Goal: Transaction & Acquisition: Purchase product/service

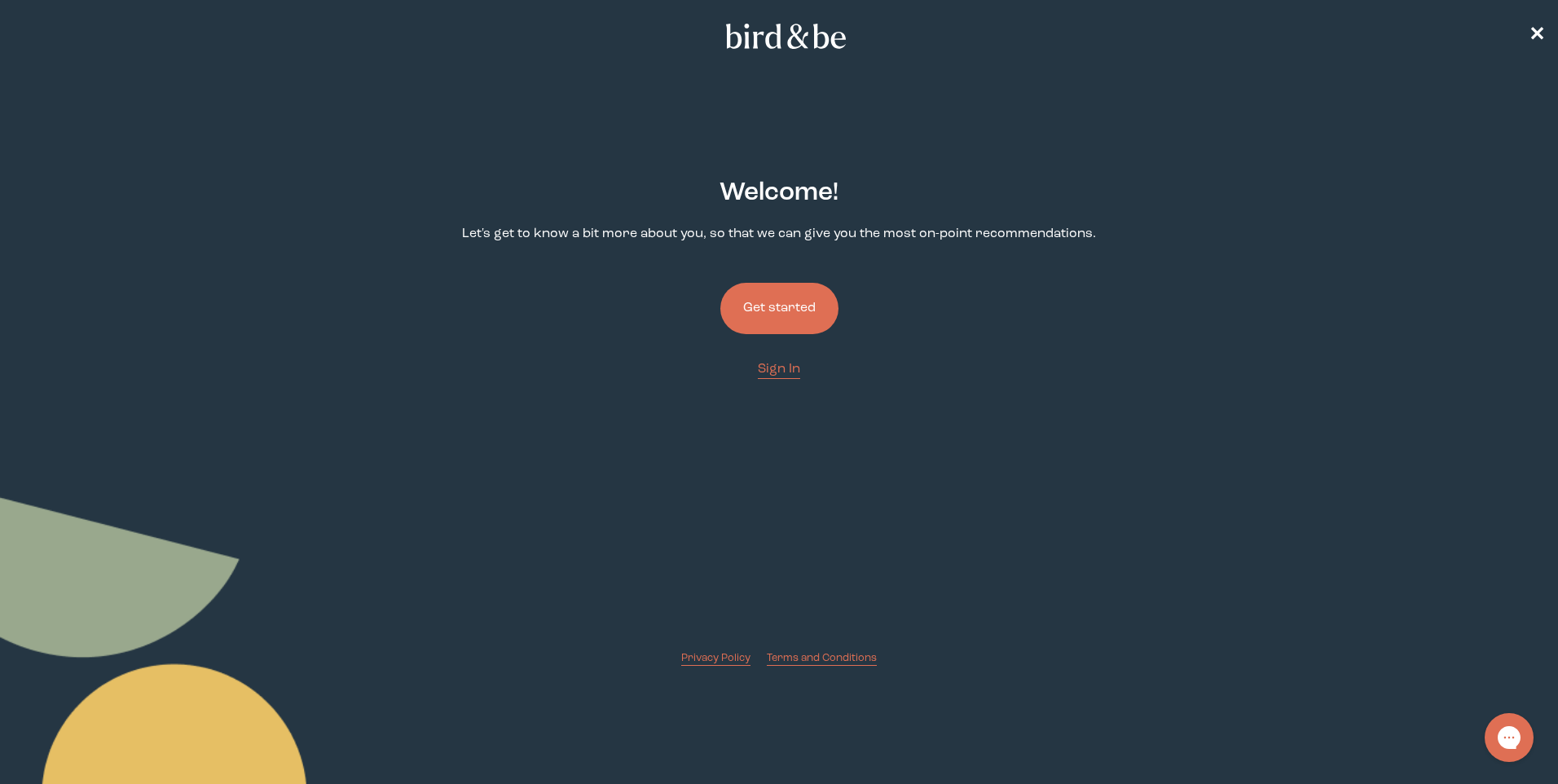
click at [798, 319] on button "Get started" at bounding box center [779, 308] width 118 height 51
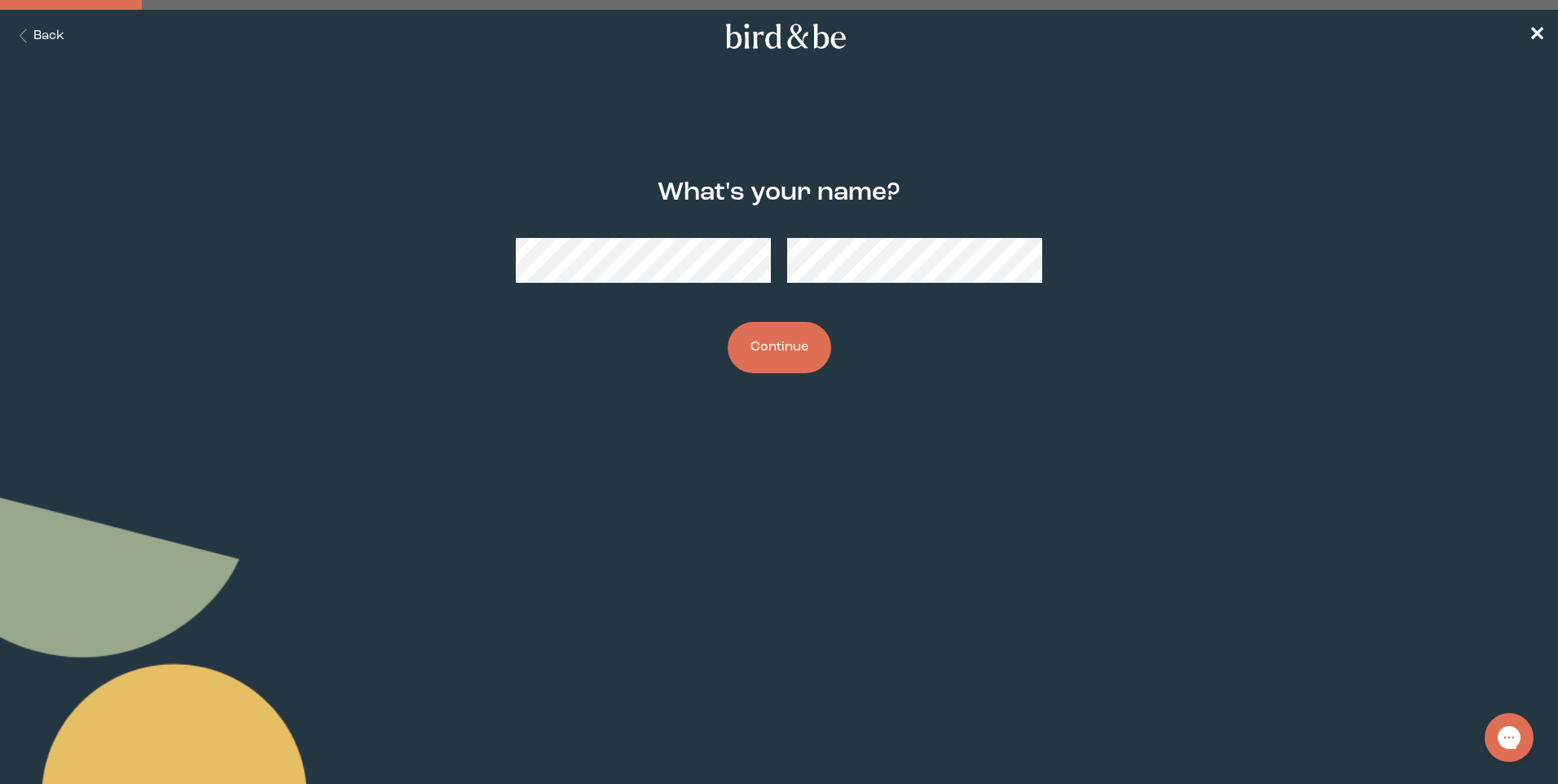
click at [792, 345] on button "Continue" at bounding box center [779, 347] width 103 height 51
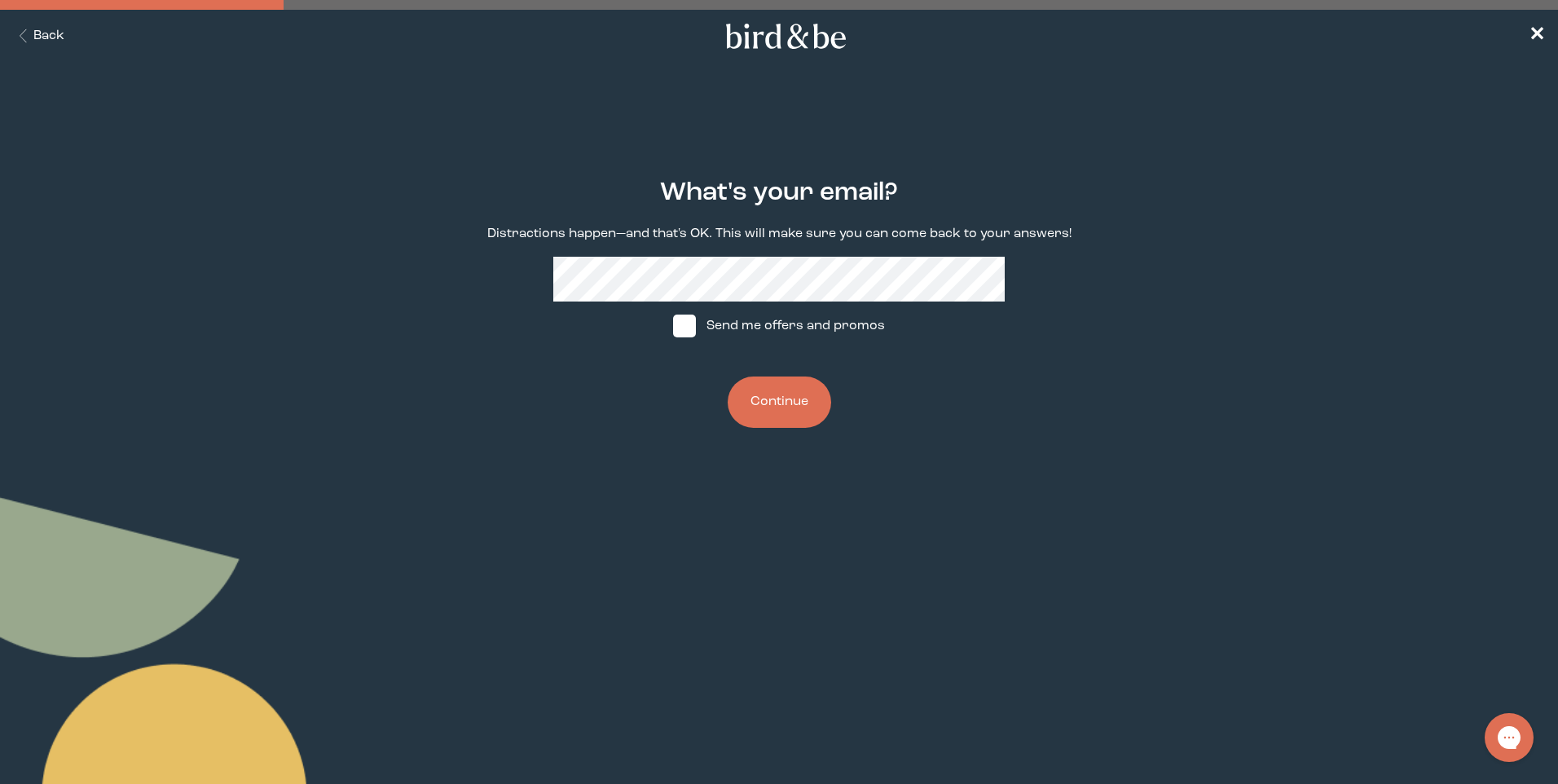
click at [682, 331] on span at bounding box center [685, 326] width 23 height 23
click at [673, 327] on input "Send me offers and promos" at bounding box center [672, 326] width 1 height 1
checkbox input "true"
click at [760, 410] on button "Continue" at bounding box center [779, 402] width 103 height 51
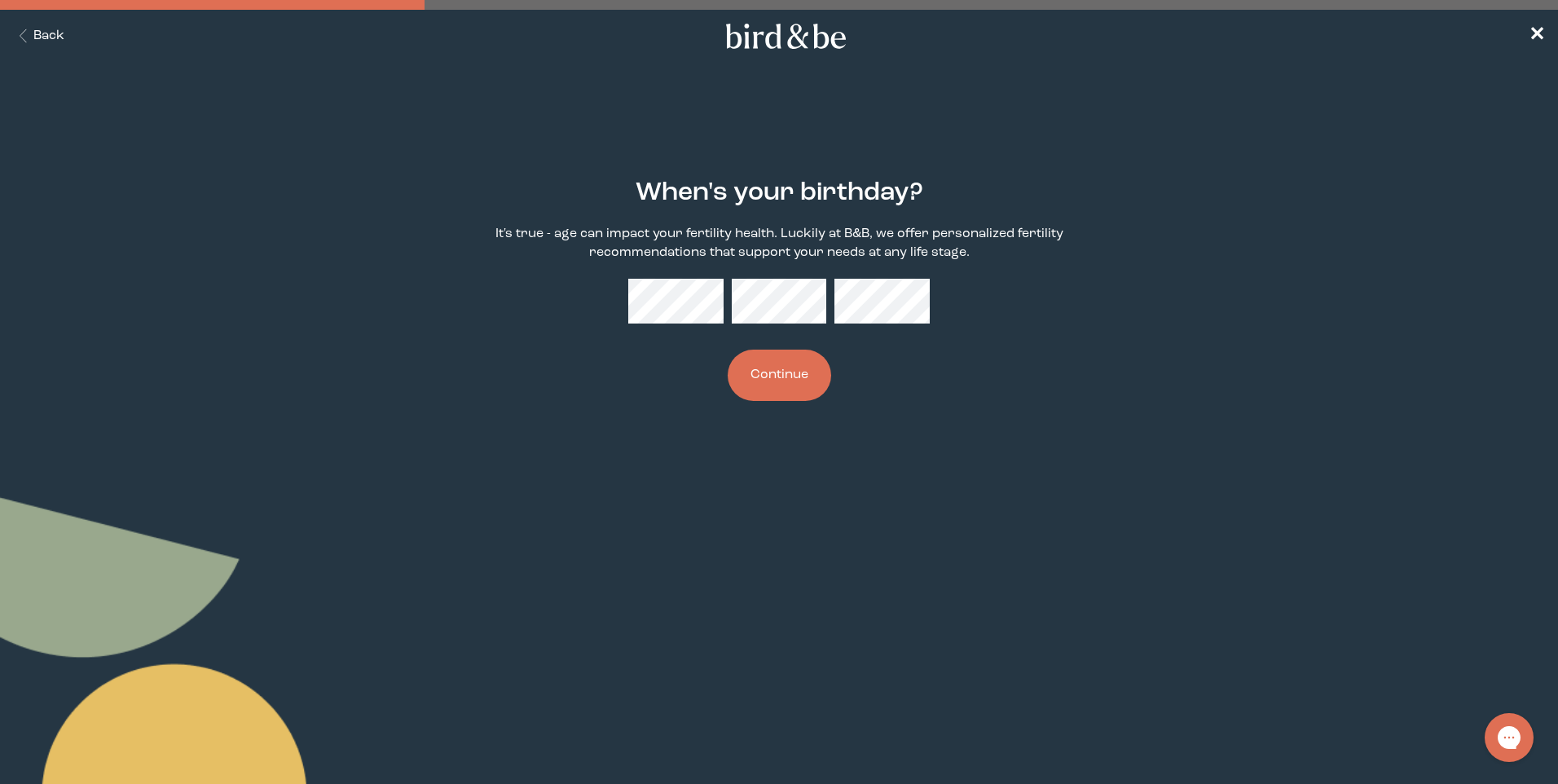
click at [818, 366] on button "Continue" at bounding box center [779, 375] width 103 height 51
click at [763, 388] on button "Continue" at bounding box center [779, 375] width 103 height 51
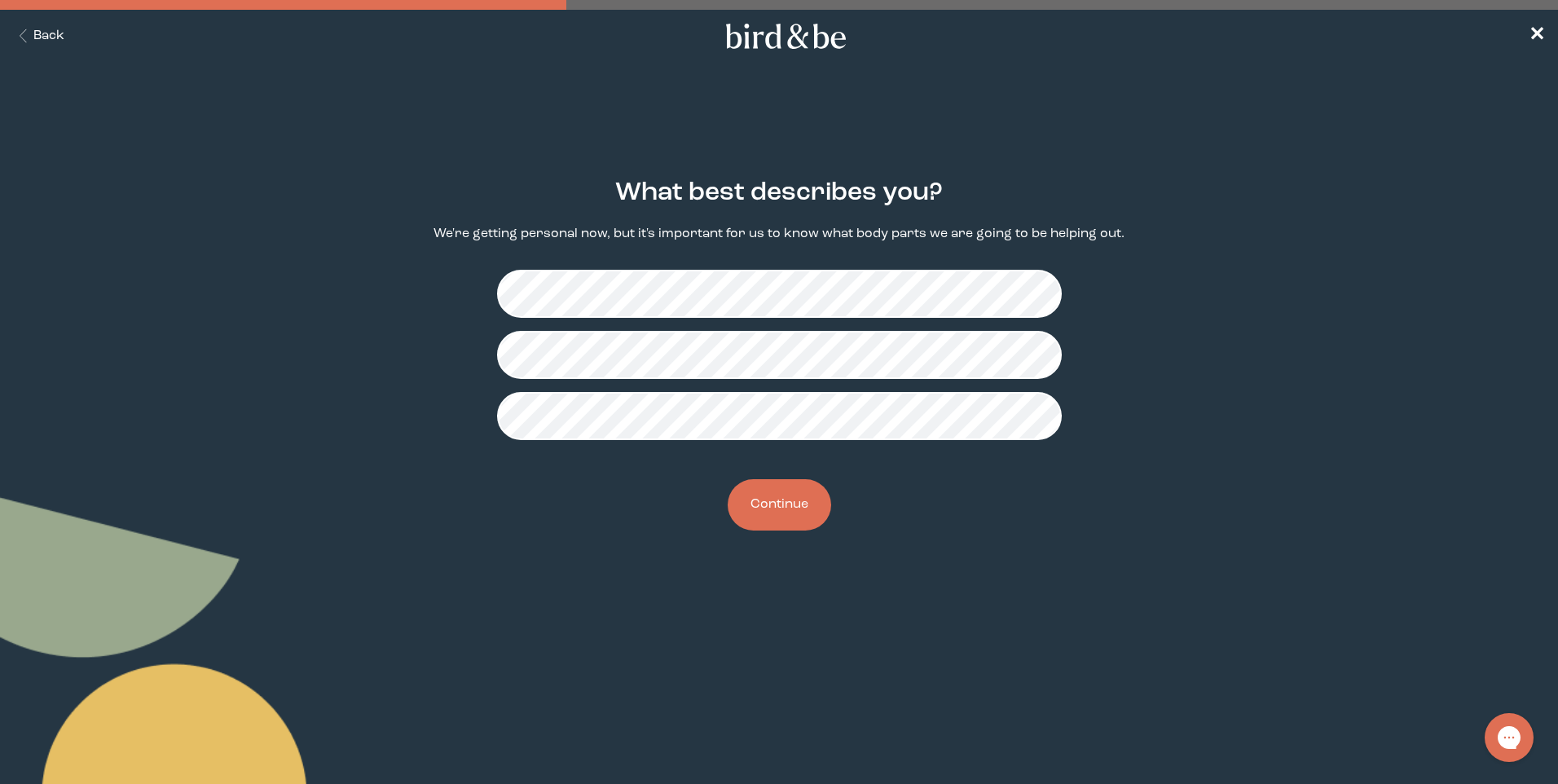
click at [770, 493] on button "Continue" at bounding box center [779, 505] width 103 height 51
click at [794, 503] on button "Continue" at bounding box center [779, 505] width 103 height 51
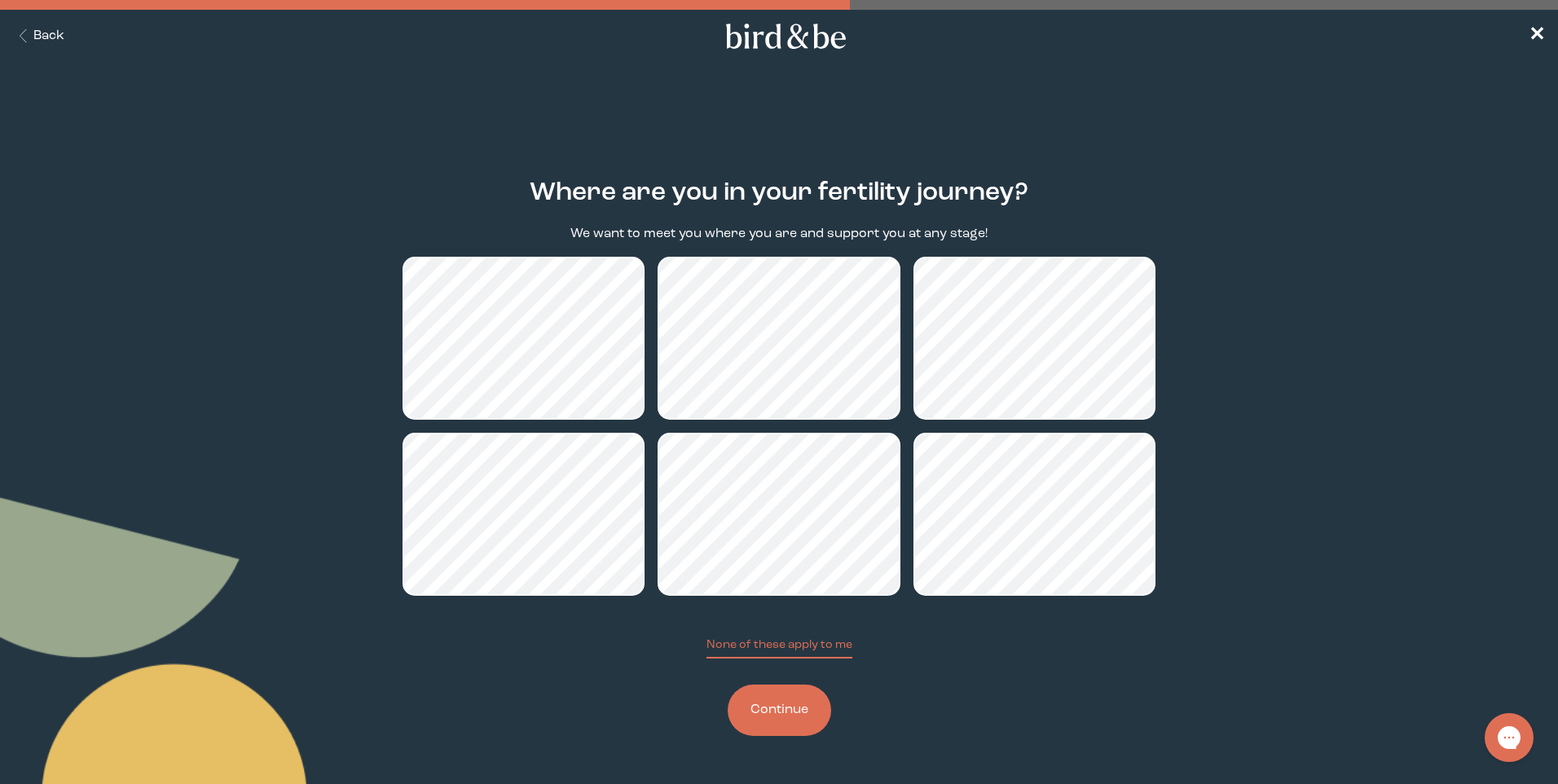
click at [41, 36] on button "Back" at bounding box center [39, 36] width 51 height 19
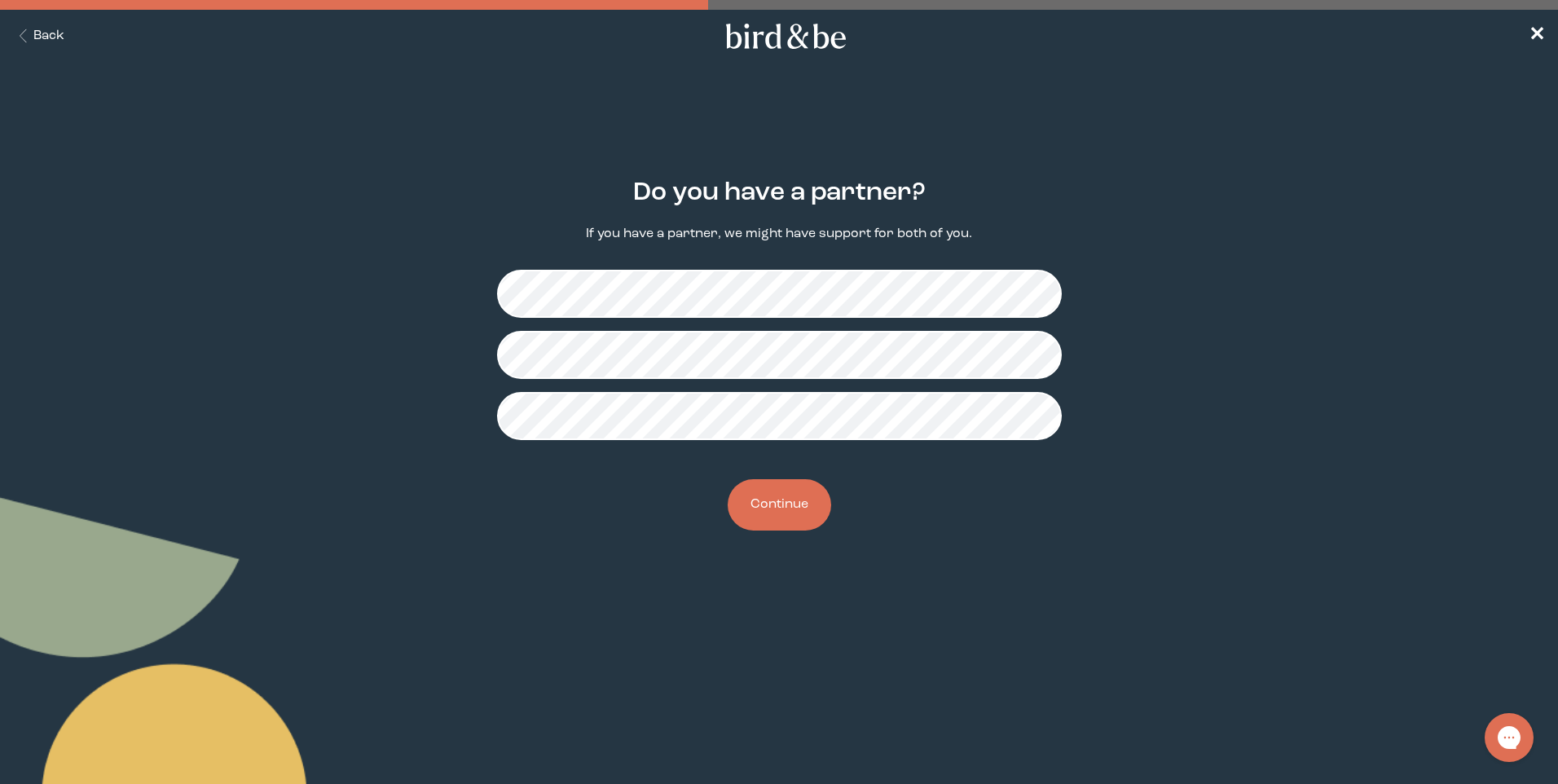
click at [785, 509] on button "Continue" at bounding box center [779, 505] width 103 height 51
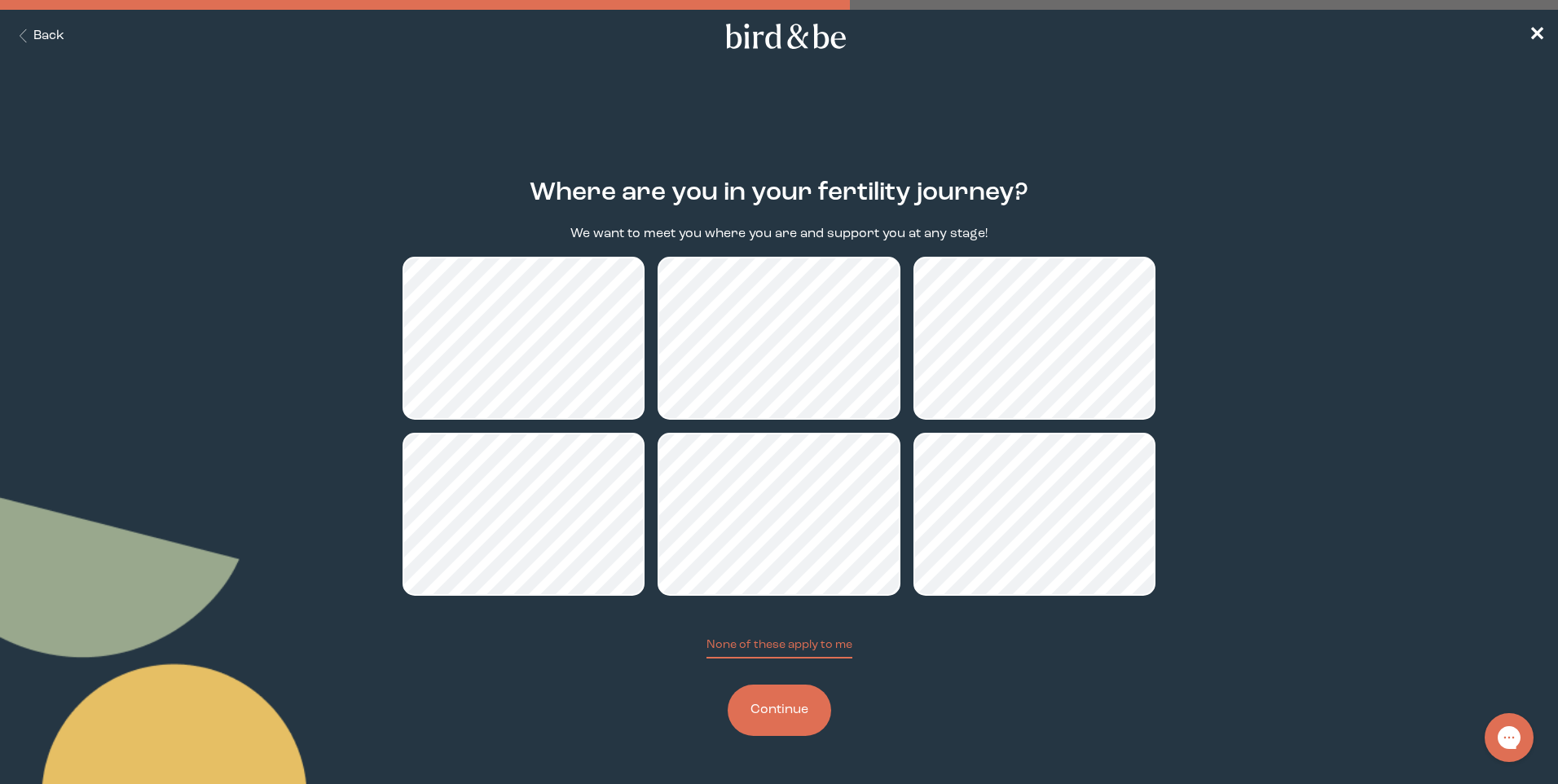
click at [786, 722] on button "Continue" at bounding box center [779, 710] width 103 height 51
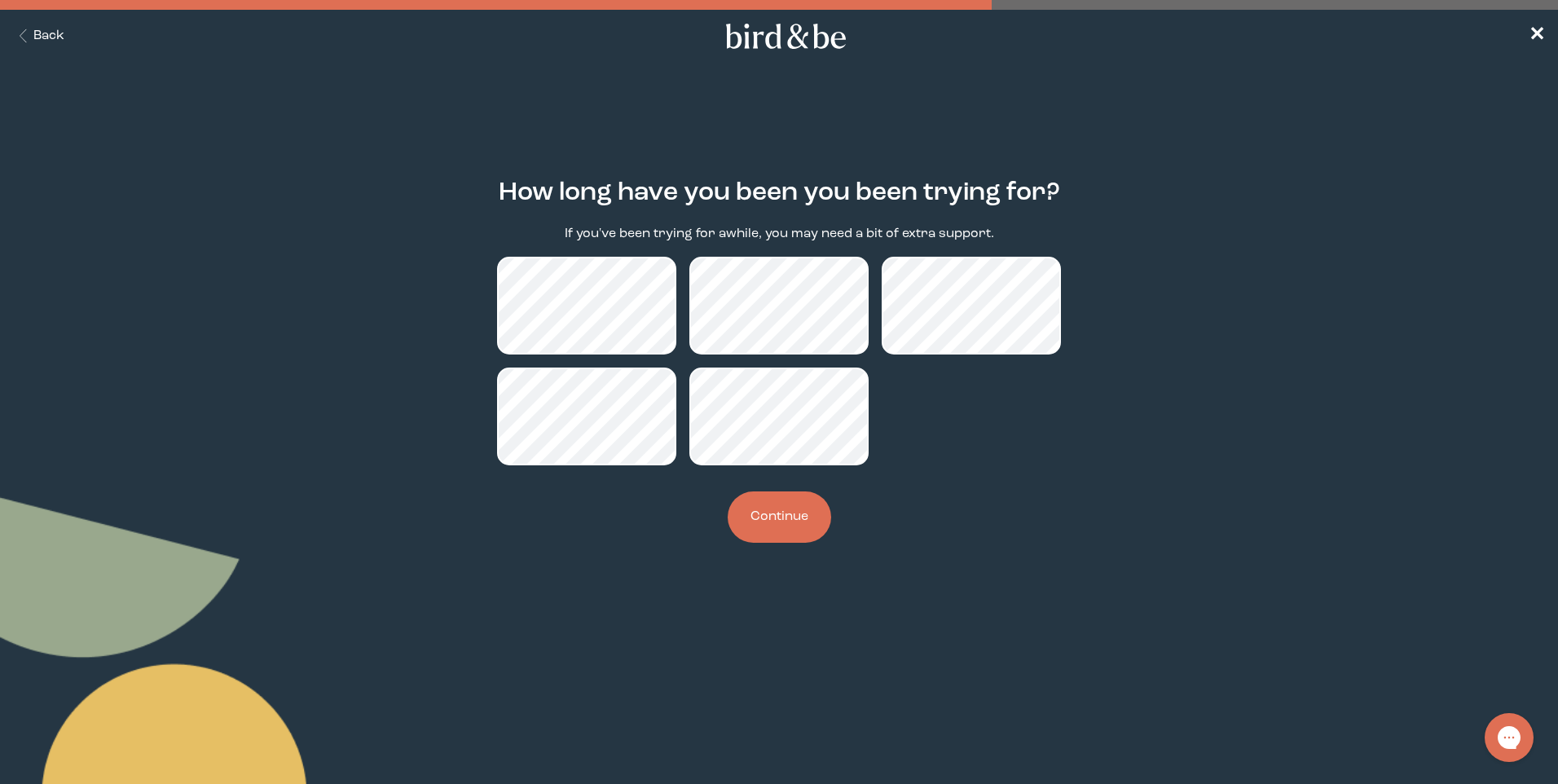
click at [793, 498] on button "Continue" at bounding box center [779, 517] width 103 height 51
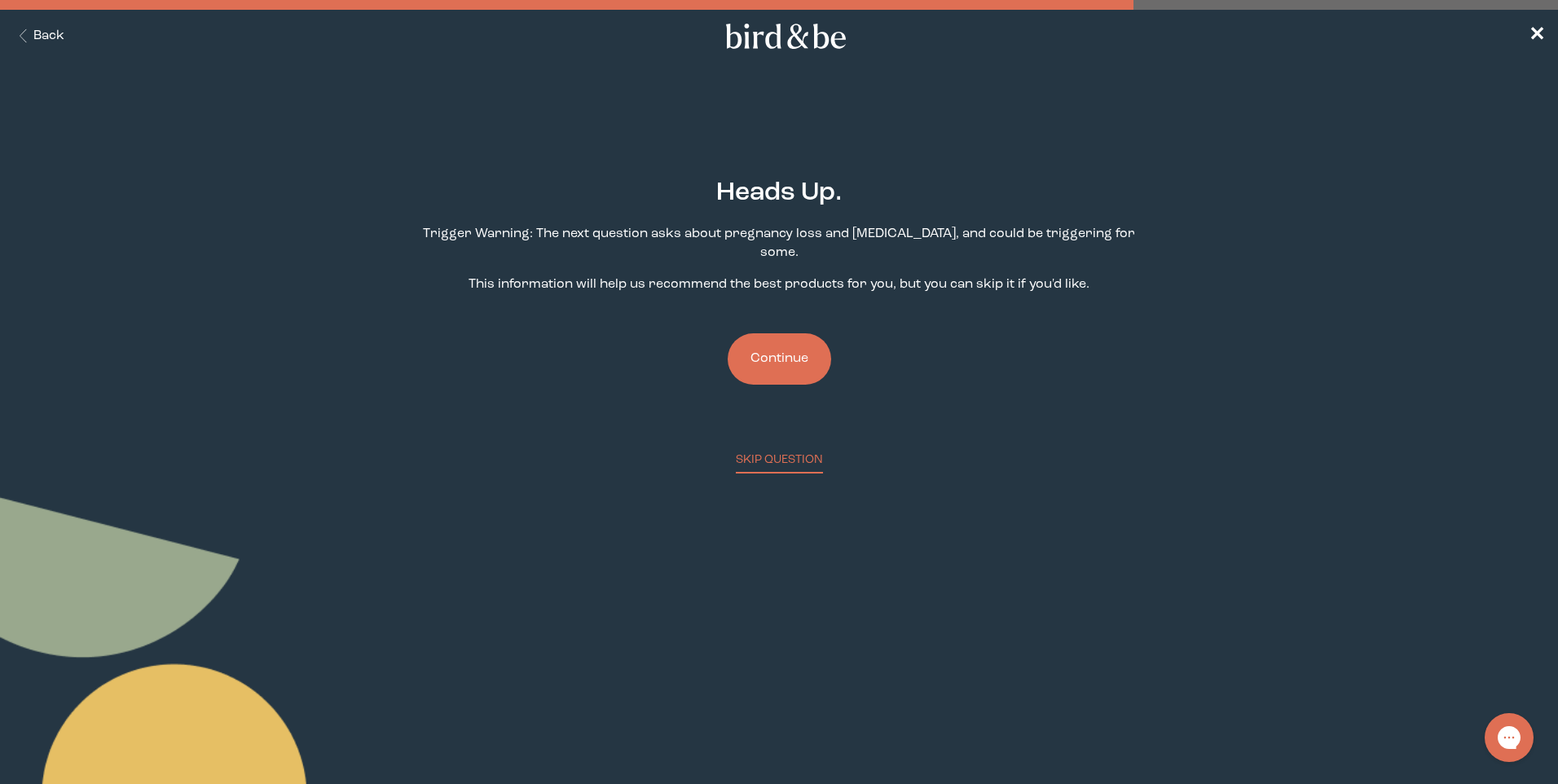
click at [779, 364] on button "Continue" at bounding box center [779, 359] width 103 height 51
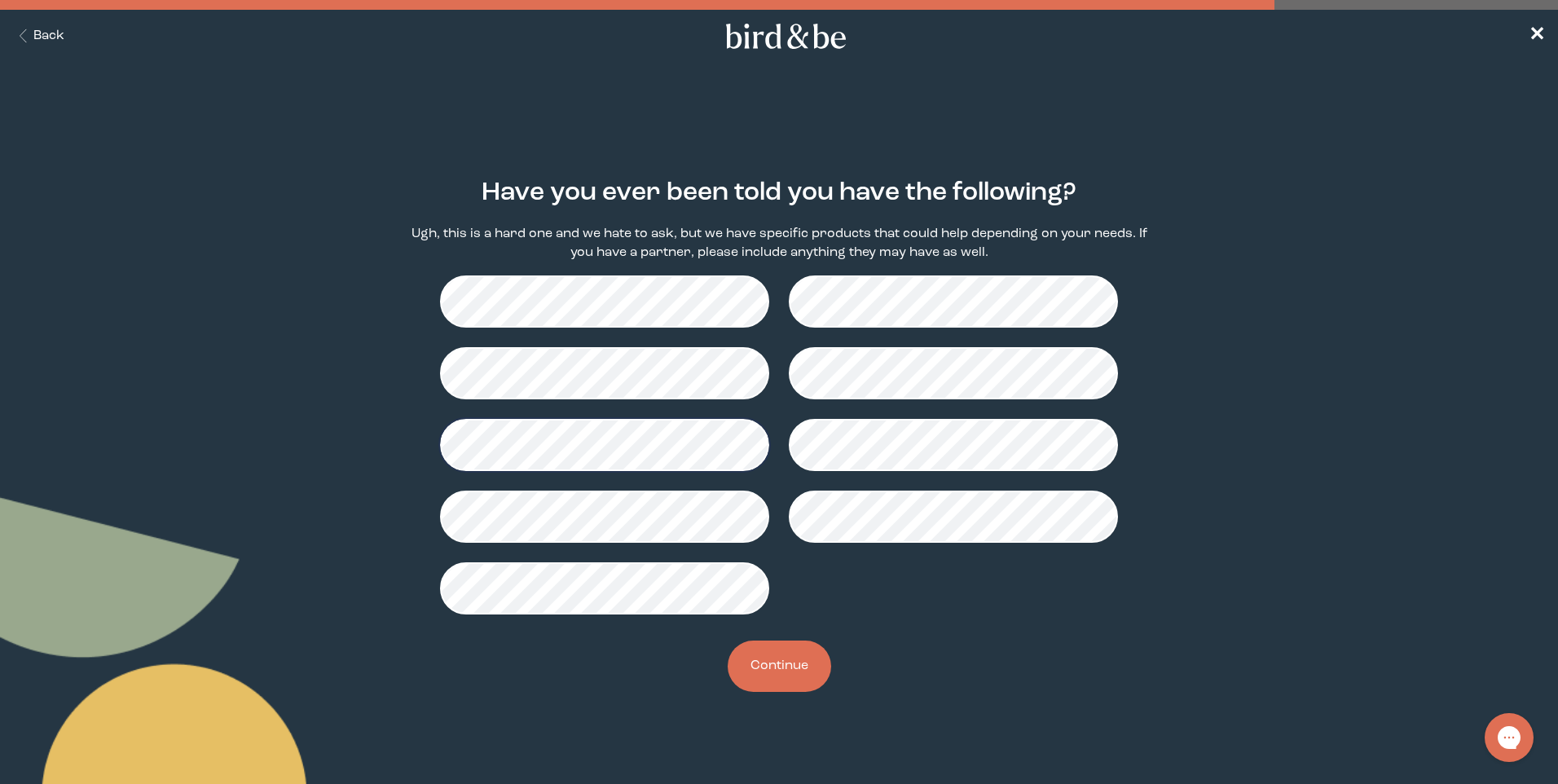
click at [760, 677] on button "Continue" at bounding box center [779, 666] width 103 height 51
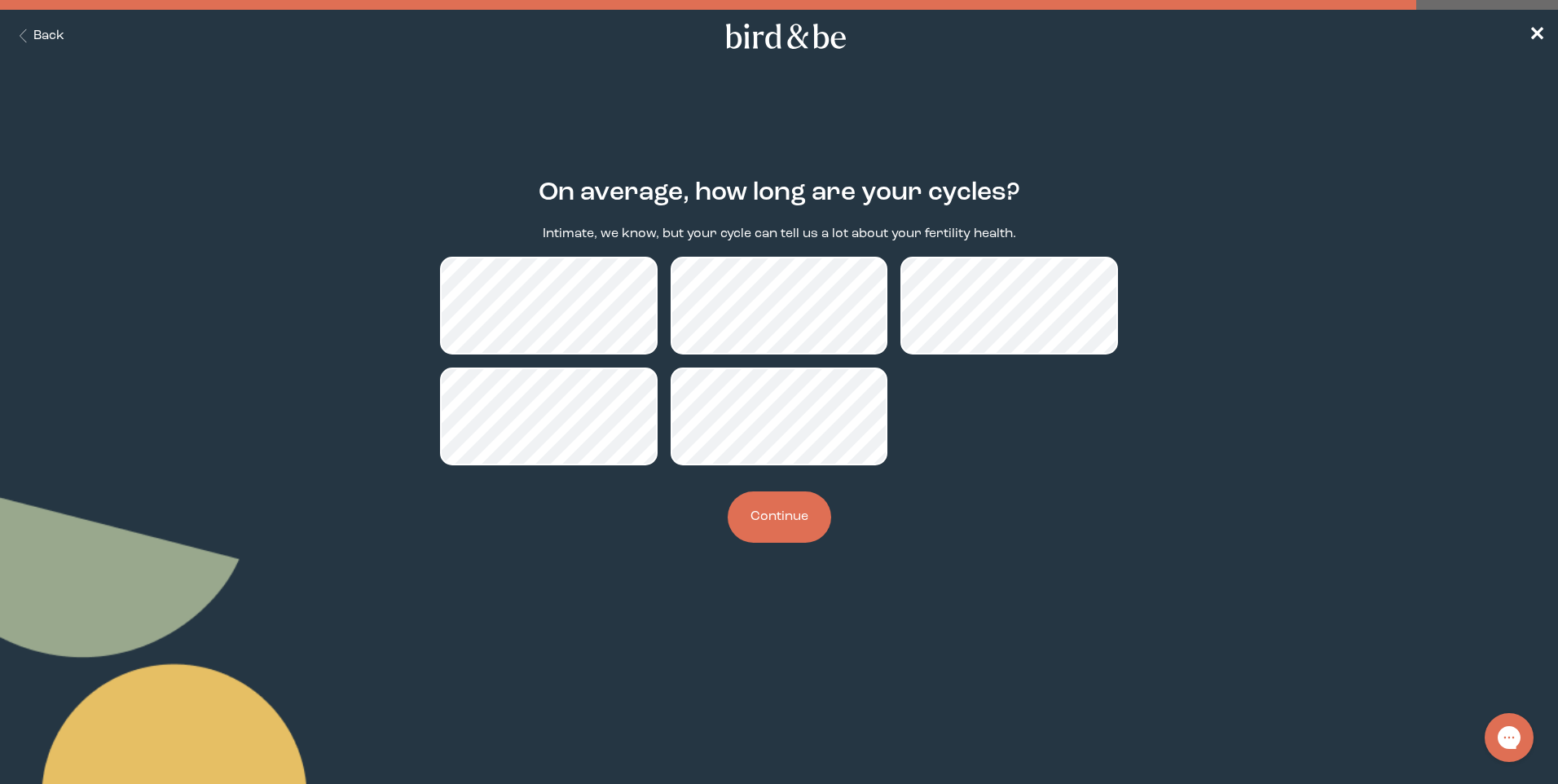
click at [756, 499] on button "Continue" at bounding box center [779, 517] width 103 height 51
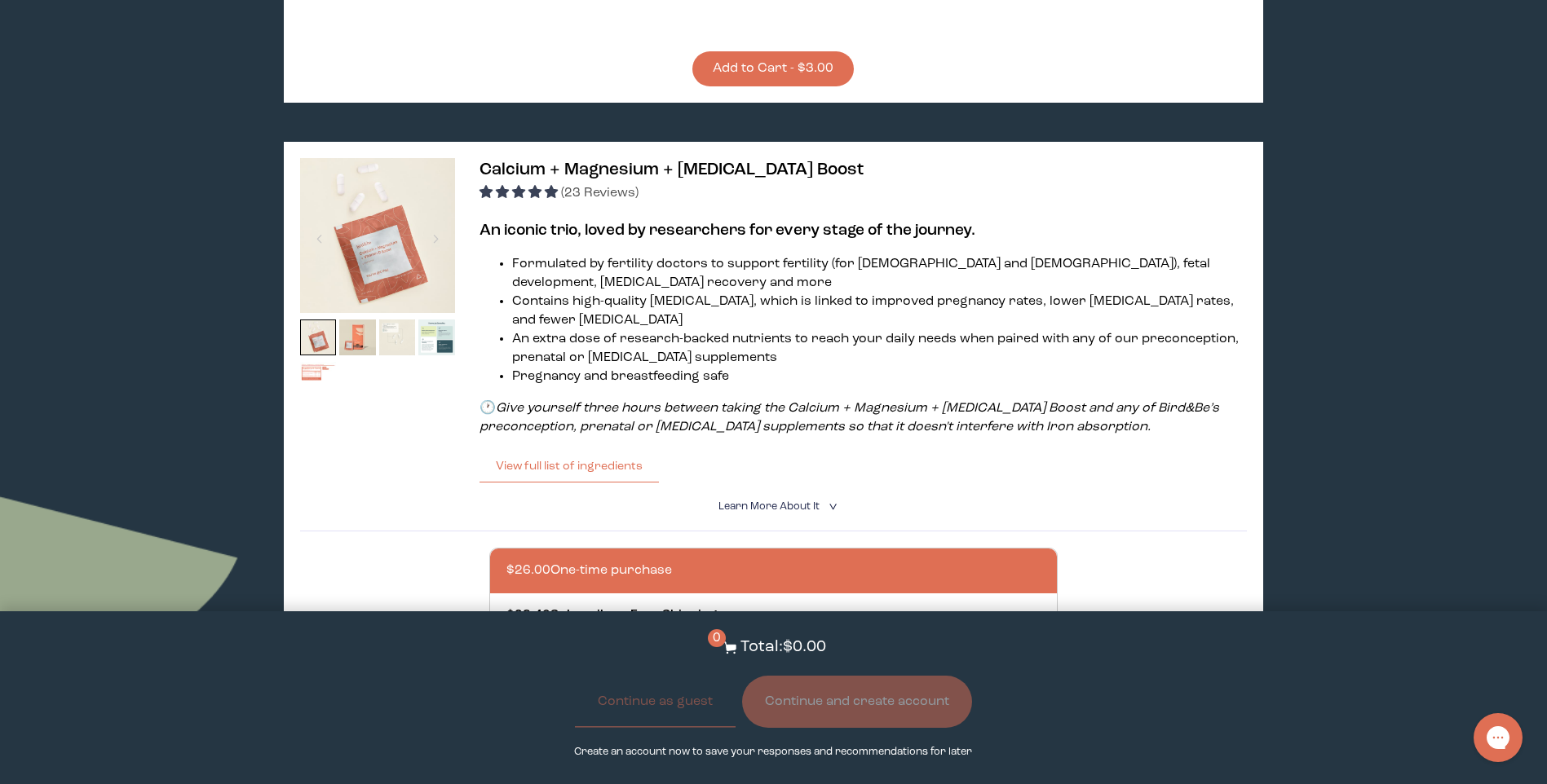
scroll to position [2852, 0]
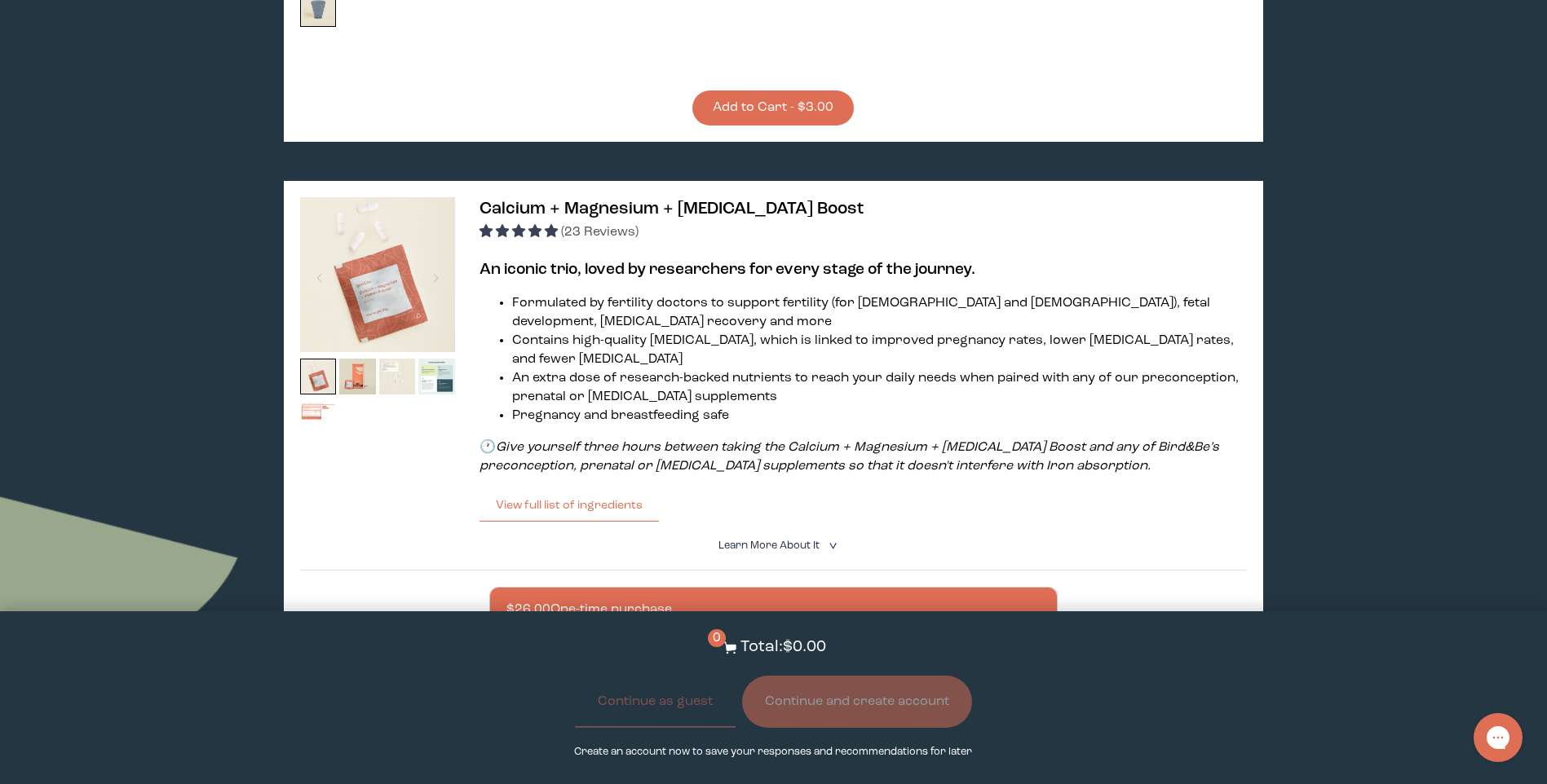
click at [749, 540] on span "Learn More About it" at bounding box center [768, 545] width 101 height 10
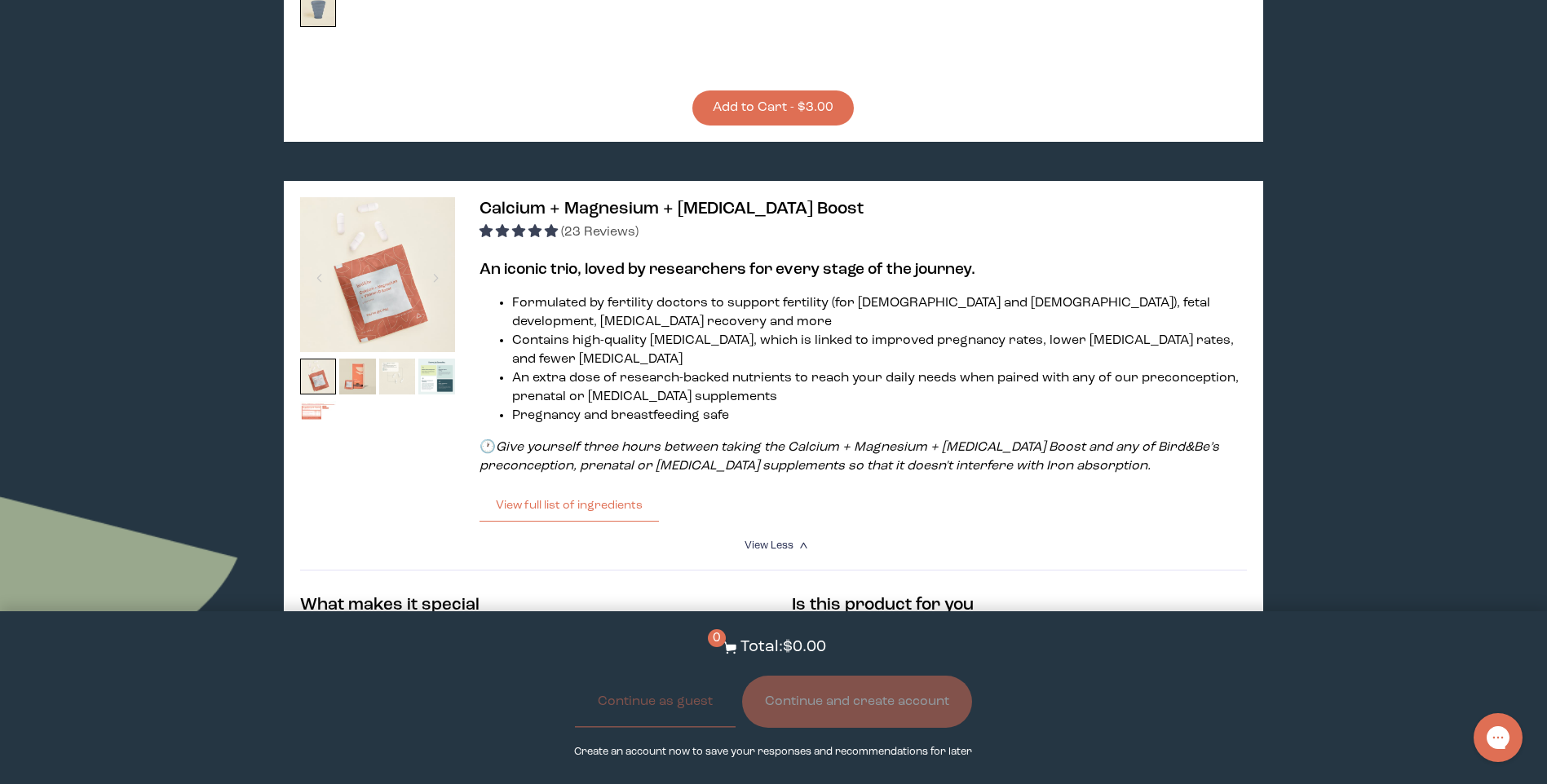
click at [391, 289] on img at bounding box center [377, 274] width 155 height 155
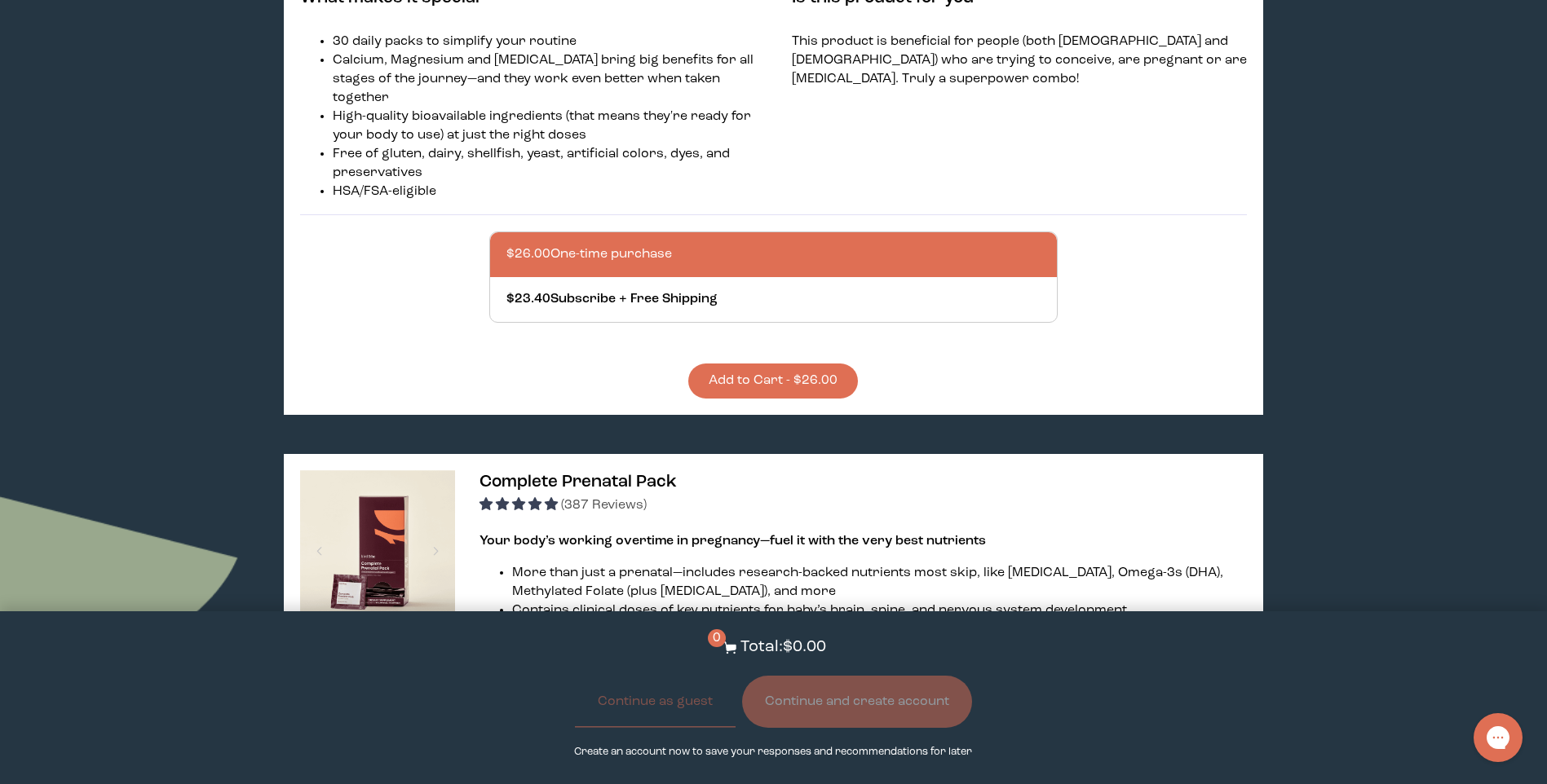
scroll to position [3504, 0]
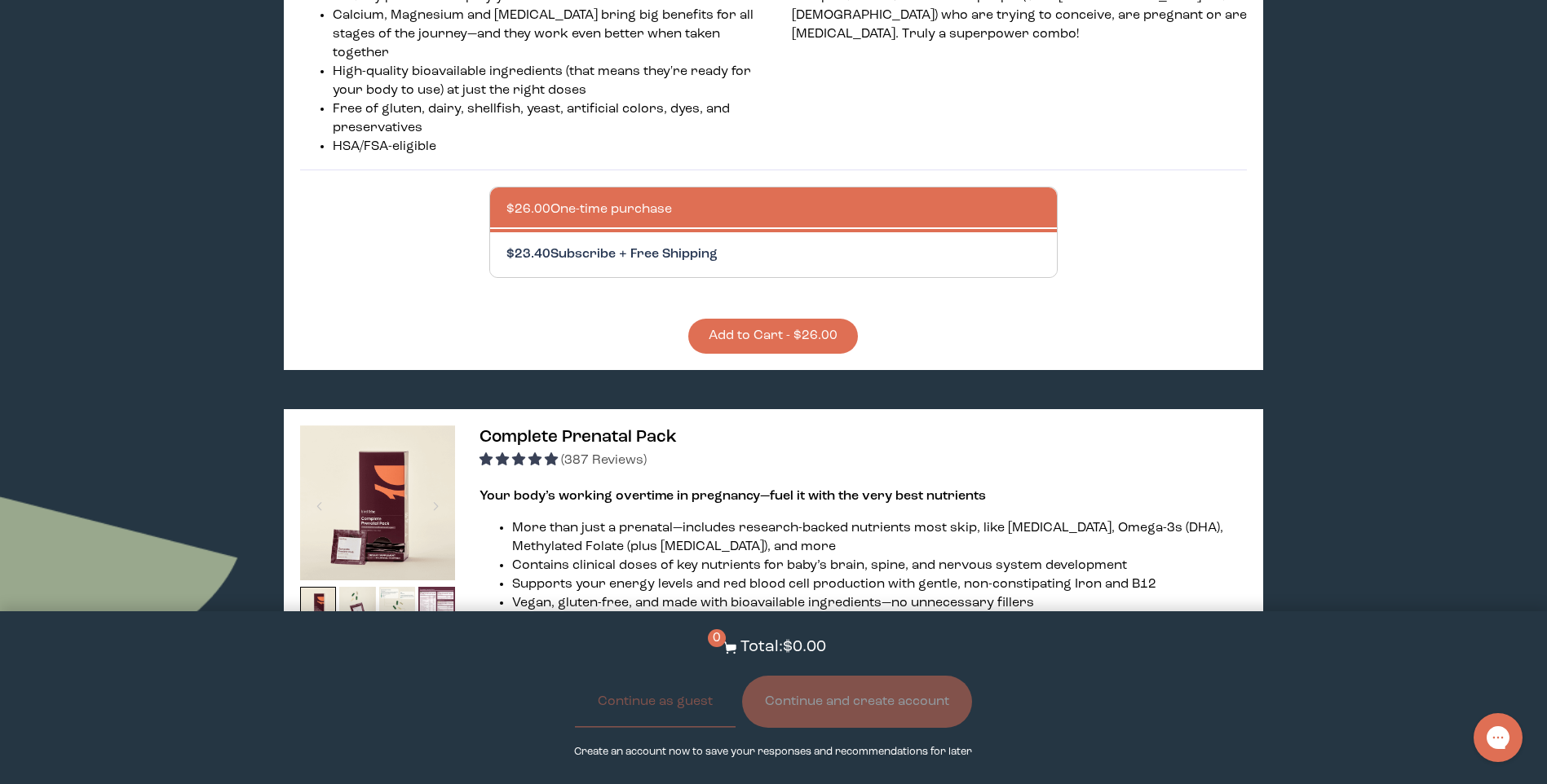
click at [683, 233] on div at bounding box center [789, 254] width 567 height 45
click at [506, 245] on input "$23.40 Subscribe + Free Shipping" at bounding box center [505, 245] width 1 height 1
radio input "true"
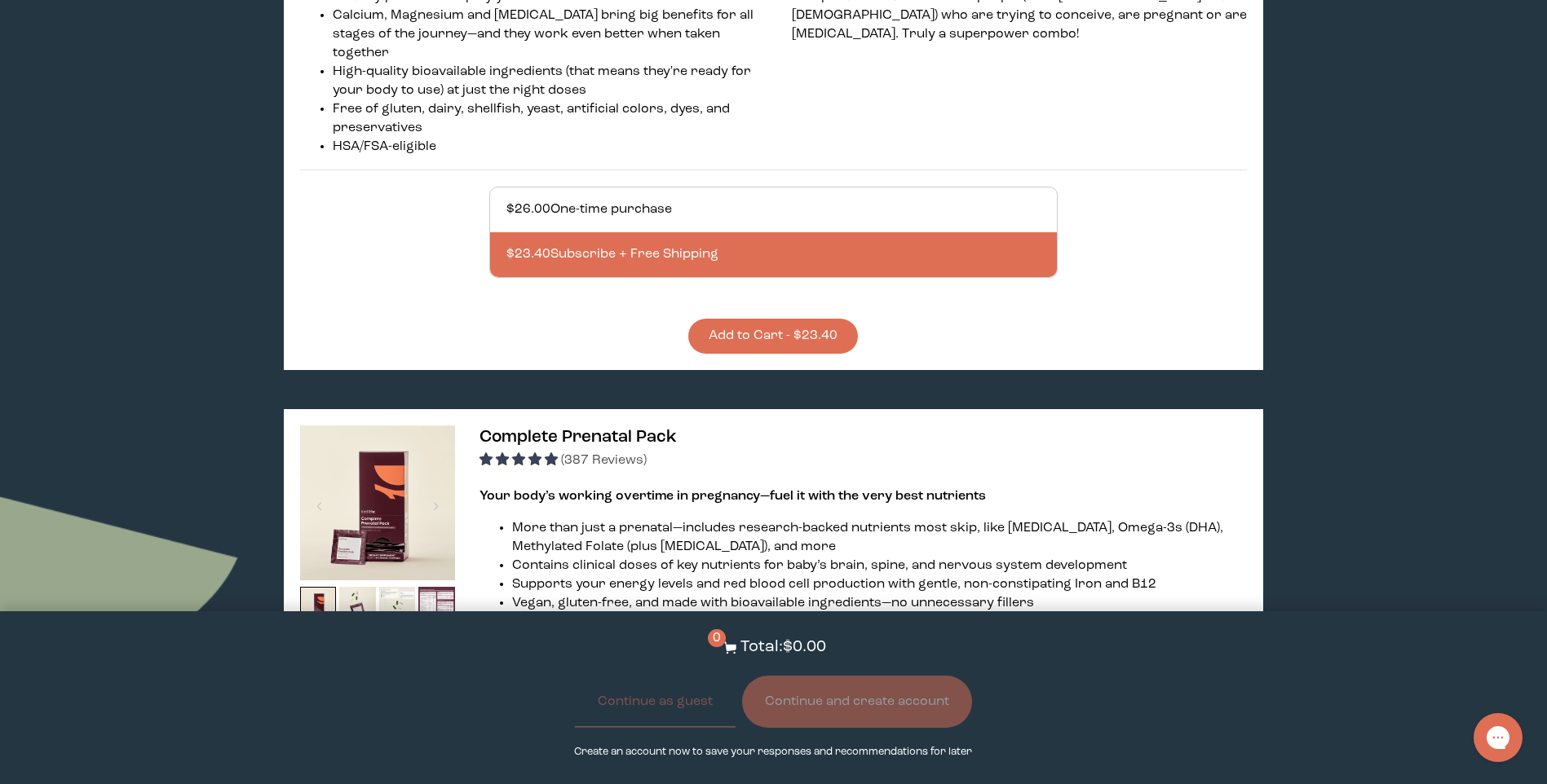
click at [746, 319] on button "Add to Cart - $23.40" at bounding box center [773, 336] width 170 height 35
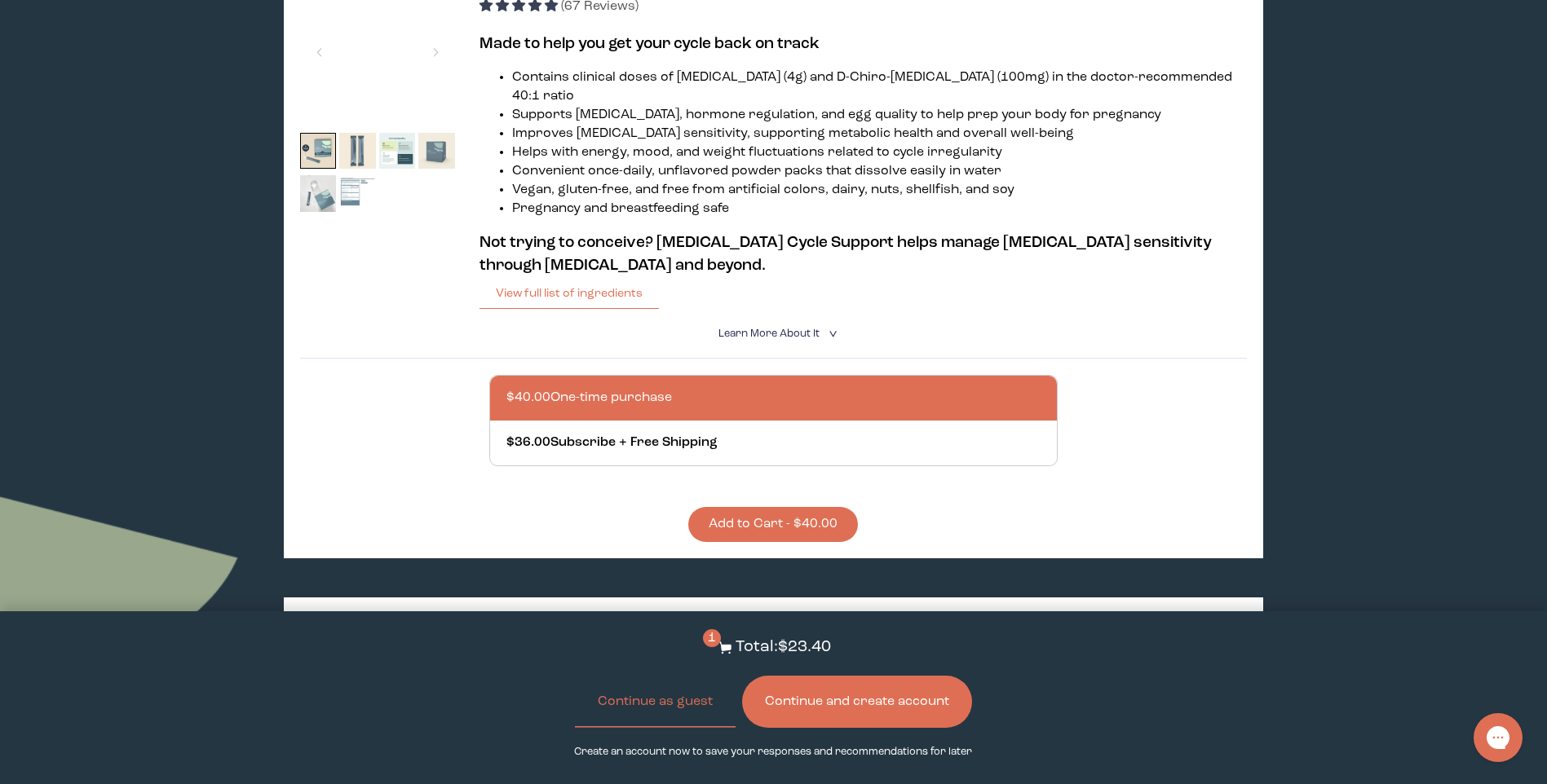
scroll to position [407, 0]
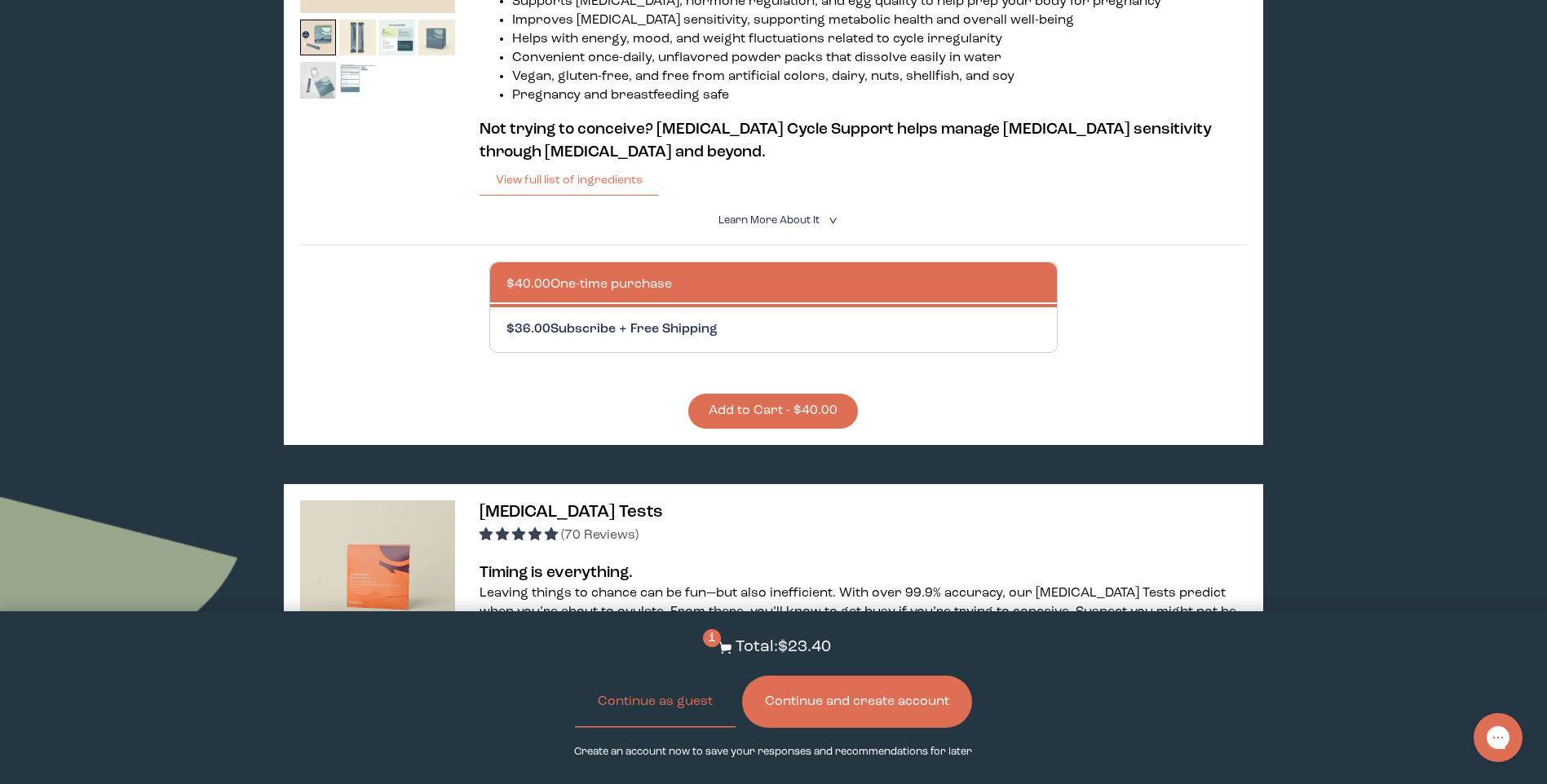
click at [732, 320] on div at bounding box center [789, 329] width 567 height 45
click at [506, 320] on input "$36.00 Subscribe + Free Shipping" at bounding box center [505, 320] width 1 height 1
radio input "true"
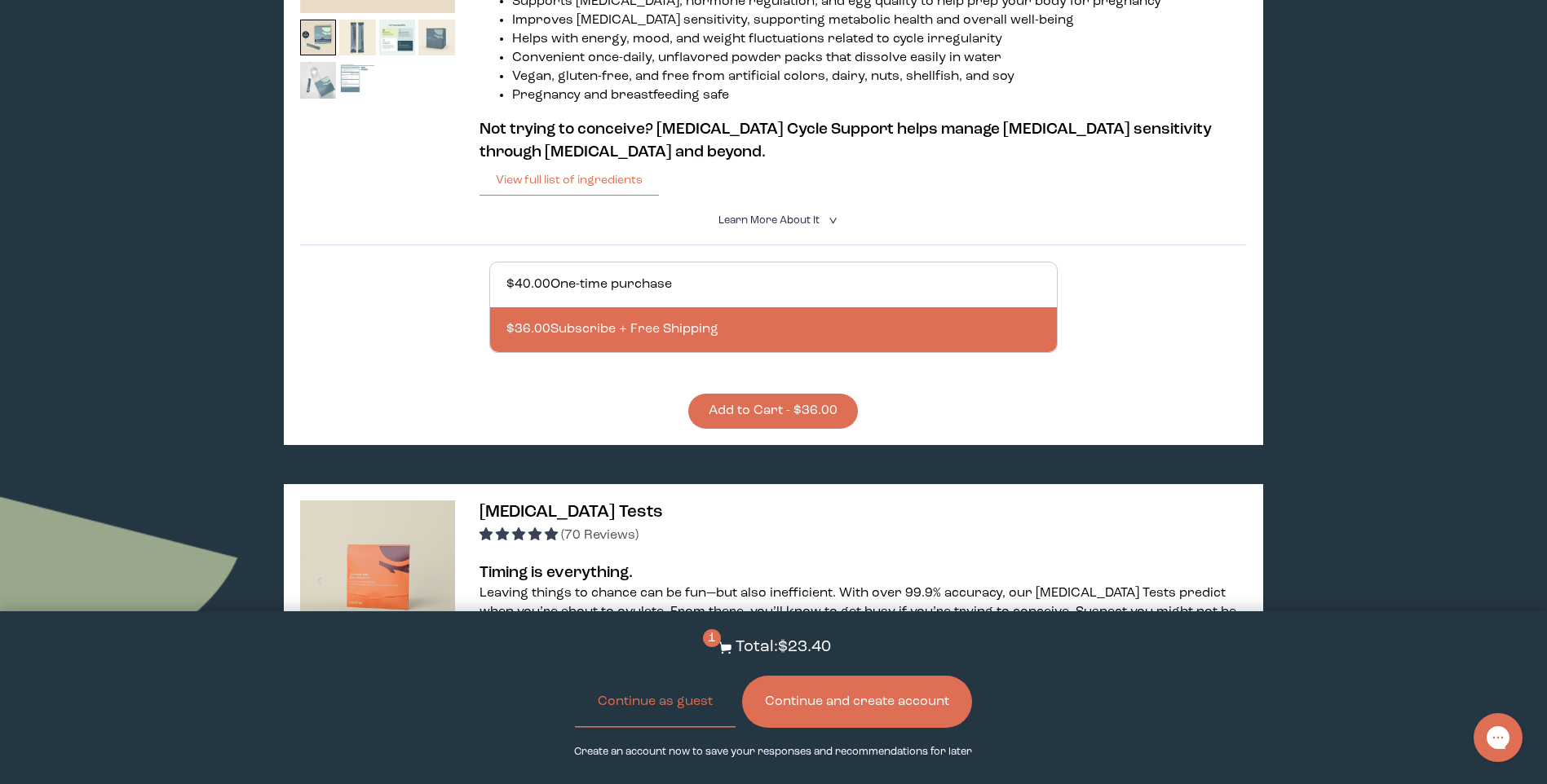
click at [758, 394] on button "Add to Cart - $36.00" at bounding box center [773, 411] width 170 height 35
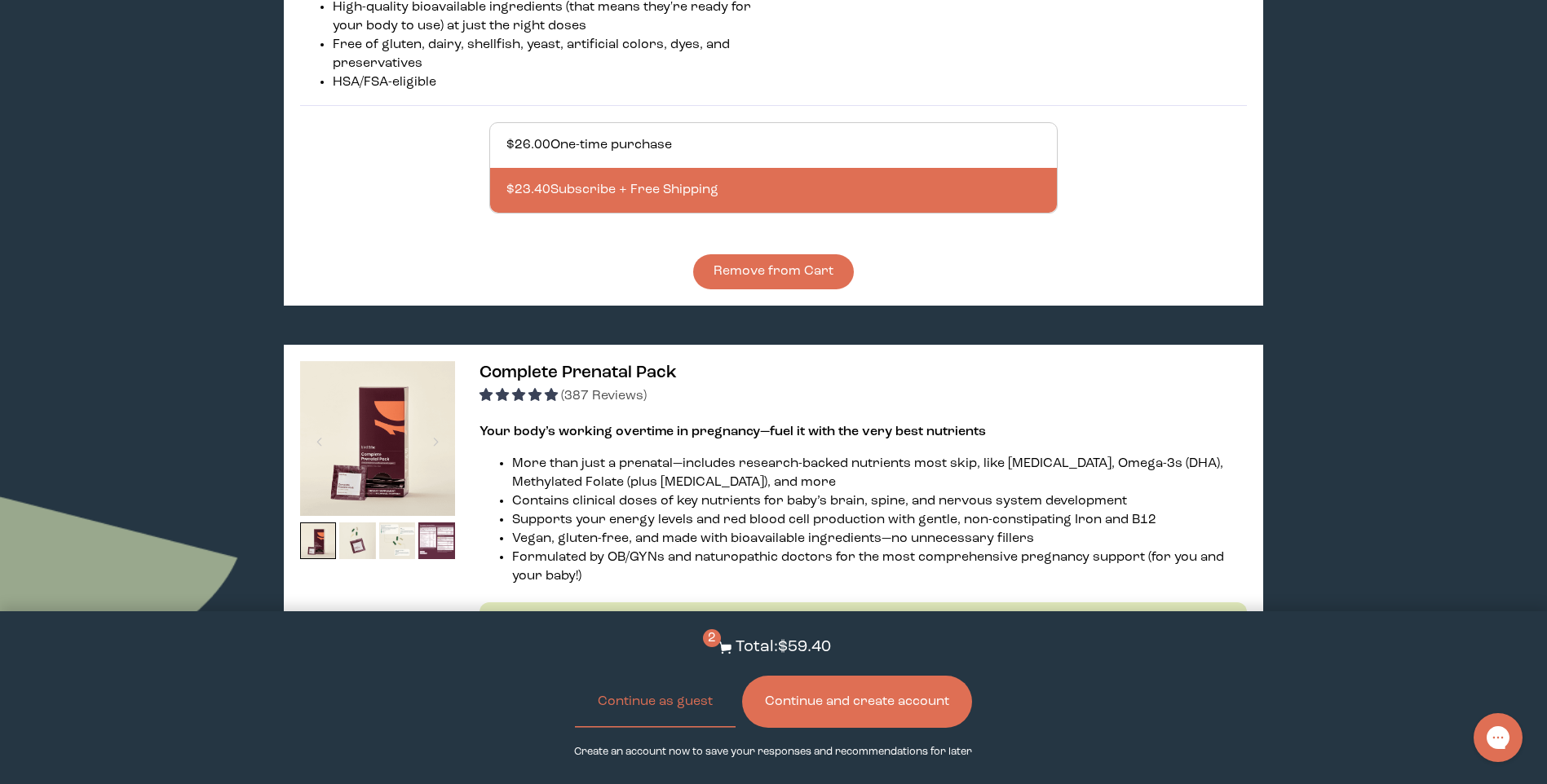
scroll to position [3586, 0]
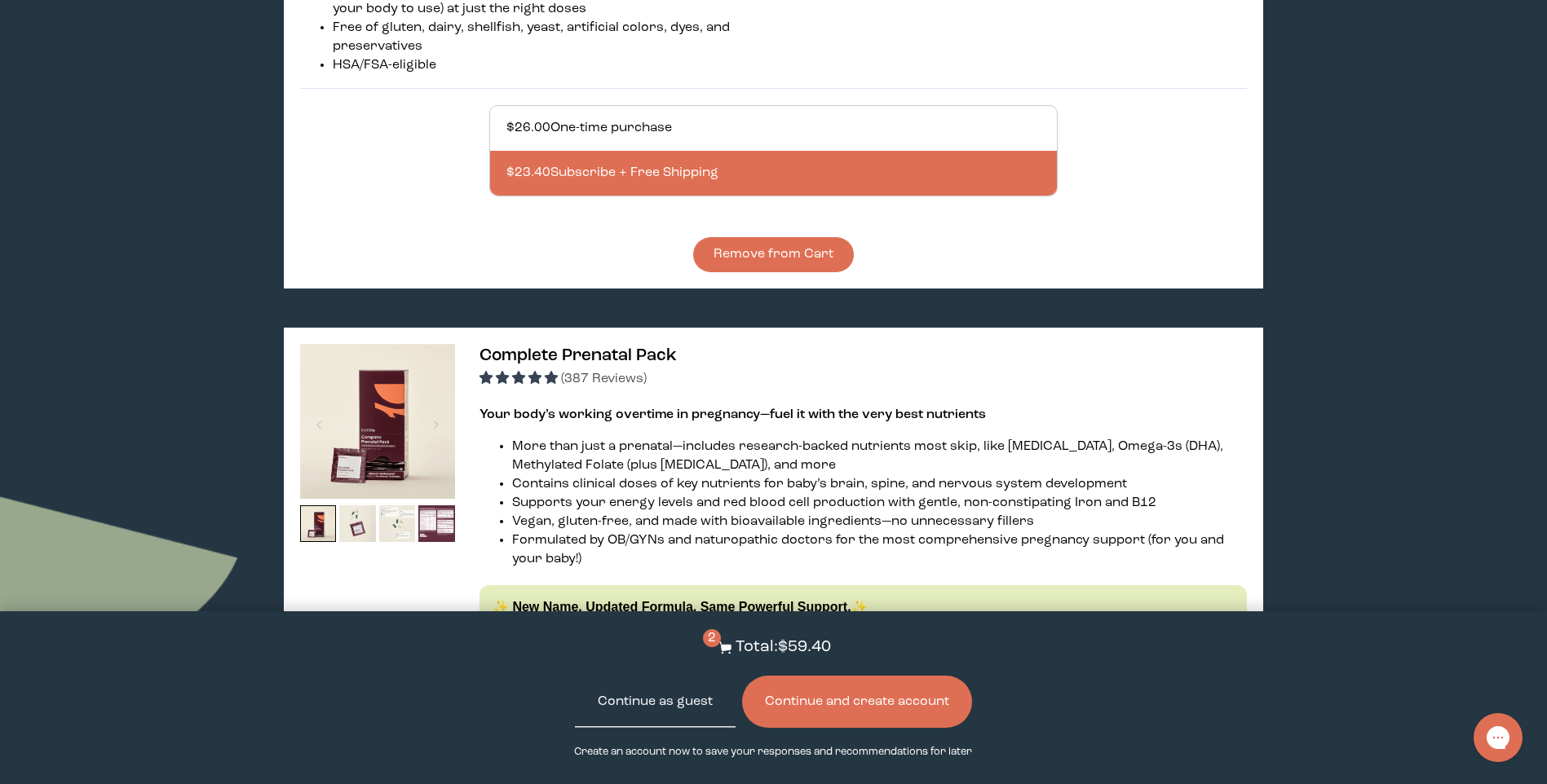
click at [695, 717] on button "Continue as guest" at bounding box center [654, 701] width 160 height 52
